Goal: Book appointment/travel/reservation

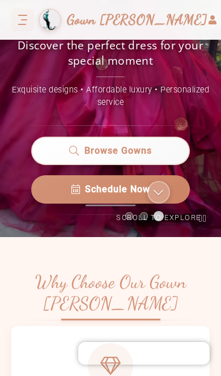
scroll to position [181, 0]
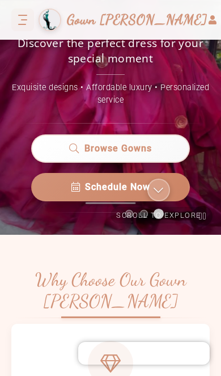
click at [139, 194] on span "Schedule Now" at bounding box center [117, 187] width 65 height 14
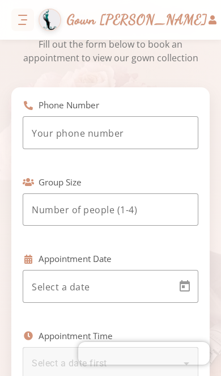
scroll to position [68, 0]
click at [155, 134] on input "tel" at bounding box center [111, 134] width 158 height 14
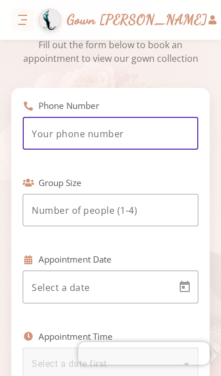
scroll to position [16, 0]
type input "[PHONE_NUMBER]"
click at [171, 204] on input "number" at bounding box center [111, 211] width 158 height 14
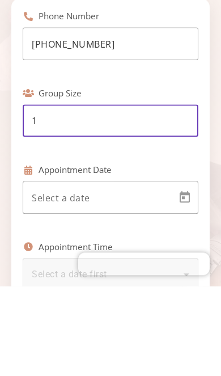
type input "1"
click at [139, 187] on body "Simchas [PERSON_NAME] & [PERSON_NAME] Gown [PERSON_NAME] Home Return to homepag…" at bounding box center [110, 188] width 221 height 376
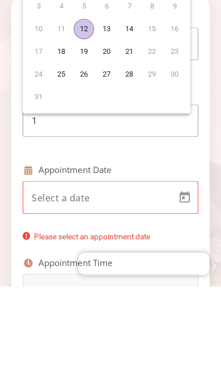
scroll to position [66, 0]
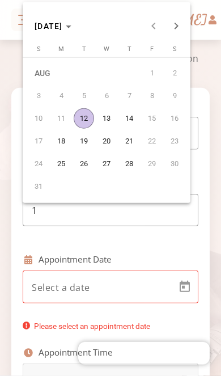
click at [80, 116] on span "12" at bounding box center [84, 118] width 20 height 20
type input "[DATE]"
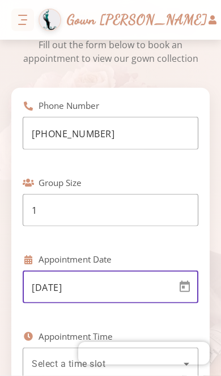
click at [133, 357] on div "Select a time slot" at bounding box center [108, 364] width 152 height 14
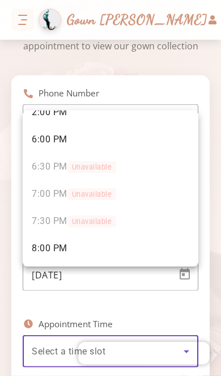
scroll to position [234, 0]
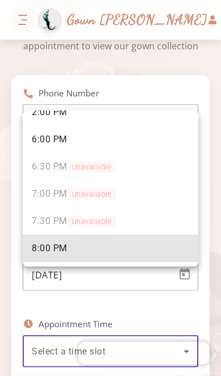
click at [69, 253] on mat-option "8:00 PM" at bounding box center [111, 248] width 176 height 27
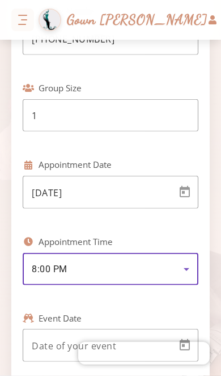
scroll to position [263, 0]
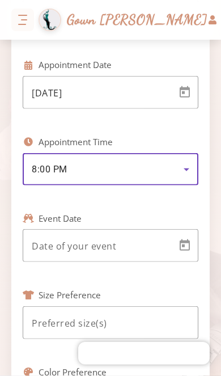
click at [146, 184] on body "Simchas [PERSON_NAME] & [PERSON_NAME] Gown [PERSON_NAME] Home Return to homepag…" at bounding box center [110, 188] width 221 height 376
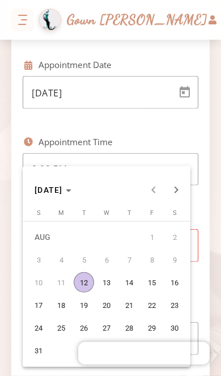
click at [40, 329] on span "24" at bounding box center [38, 328] width 20 height 20
type input "[DATE]"
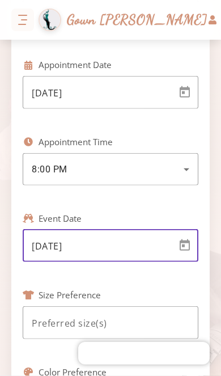
click at [116, 316] on input at bounding box center [111, 323] width 158 height 14
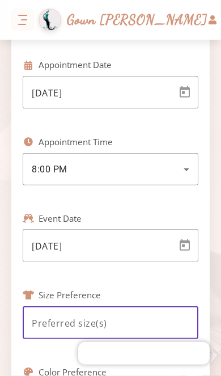
scroll to position [66, 0]
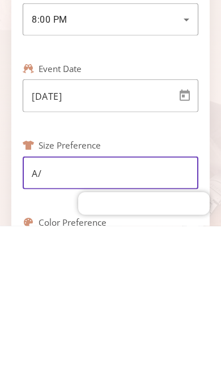
type input "A"
type input "S/M"
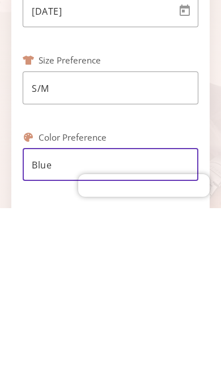
scroll to position [376, 0]
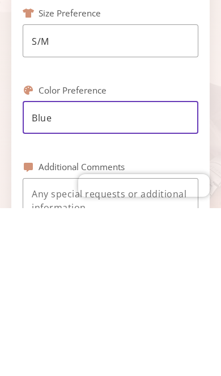
type input "Blue"
click at [44, 355] on textarea at bounding box center [111, 382] width 158 height 54
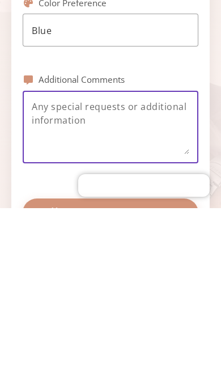
scroll to position [476, 0]
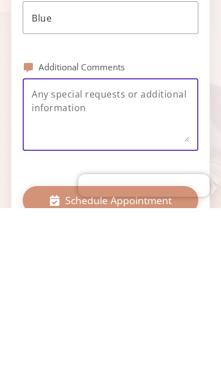
click at [43, 354] on button "Schedule Appointment" at bounding box center [111, 368] width 176 height 28
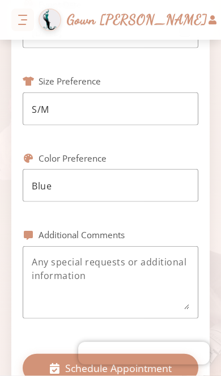
scroll to position [0, 0]
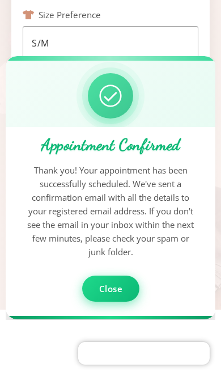
click at [119, 288] on span "Close" at bounding box center [111, 288] width 24 height 11
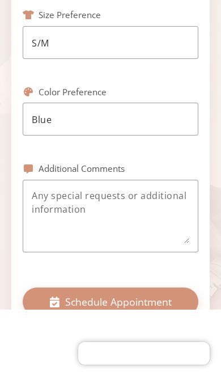
scroll to position [66, 0]
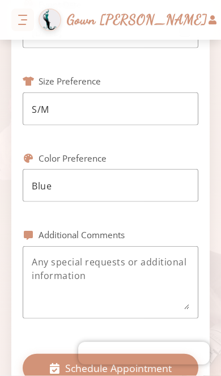
click at [164, 361] on span "Schedule Appointment" at bounding box center [118, 368] width 107 height 15
click at [169, 361] on span "Schedule Appointment" at bounding box center [118, 368] width 107 height 15
click at [168, 361] on span "Schedule Appointment" at bounding box center [118, 368] width 107 height 15
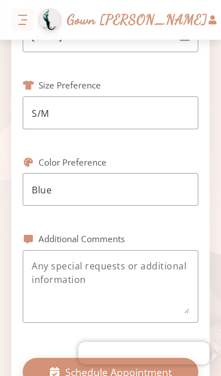
scroll to position [486, 0]
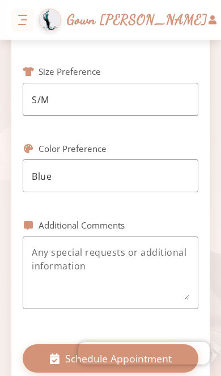
click at [170, 344] on button "Schedule Appointment" at bounding box center [111, 358] width 176 height 28
click at [183, 344] on button "Schedule Appointment" at bounding box center [111, 358] width 176 height 28
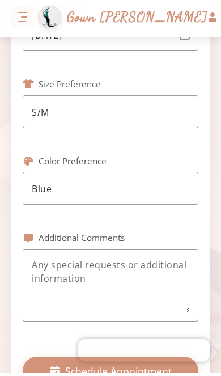
scroll to position [0, 0]
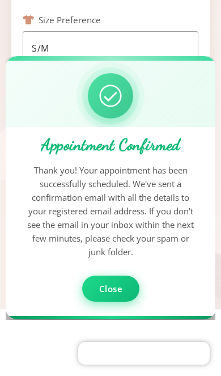
click at [125, 294] on button "Close" at bounding box center [111, 289] width 58 height 27
